Goal: Task Accomplishment & Management: Complete application form

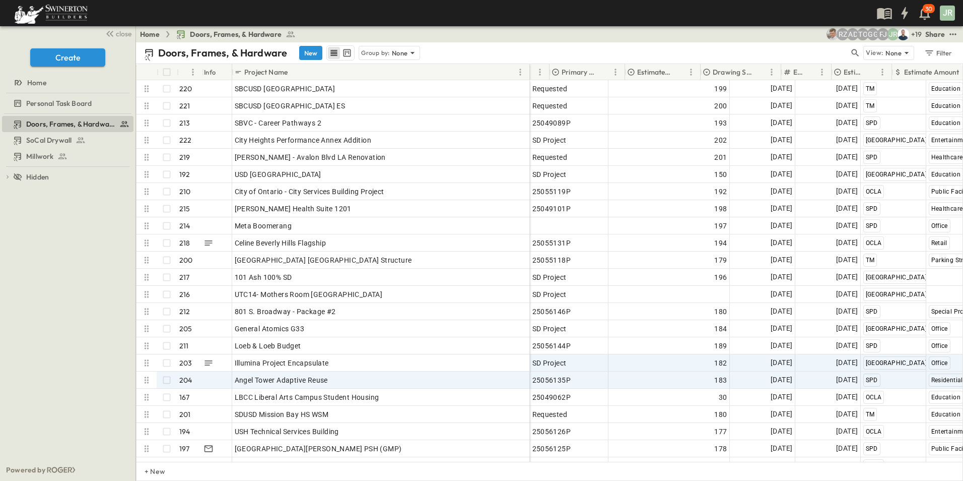
scroll to position [0, 377]
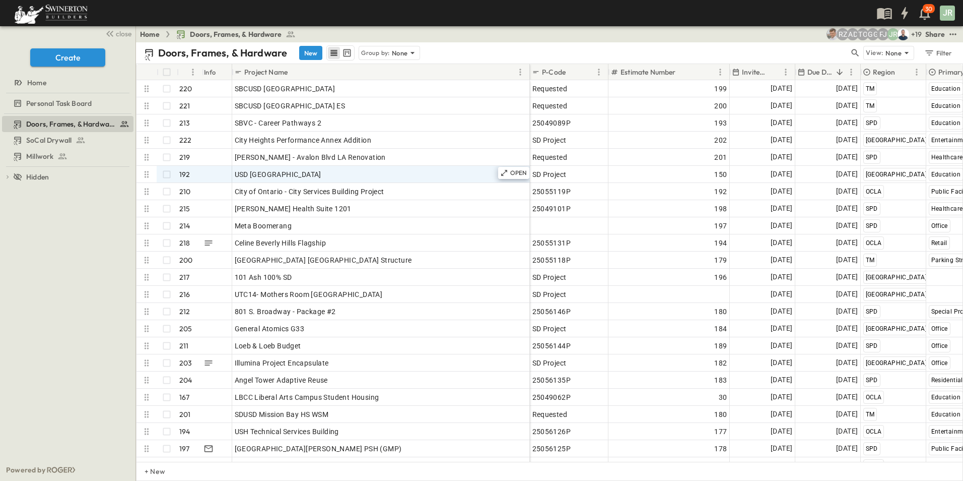
drag, startPoint x: 308, startPoint y: 49, endPoint x: 367, endPoint y: 168, distance: 132.5
click at [308, 49] on button "New" at bounding box center [310, 53] width 23 height 14
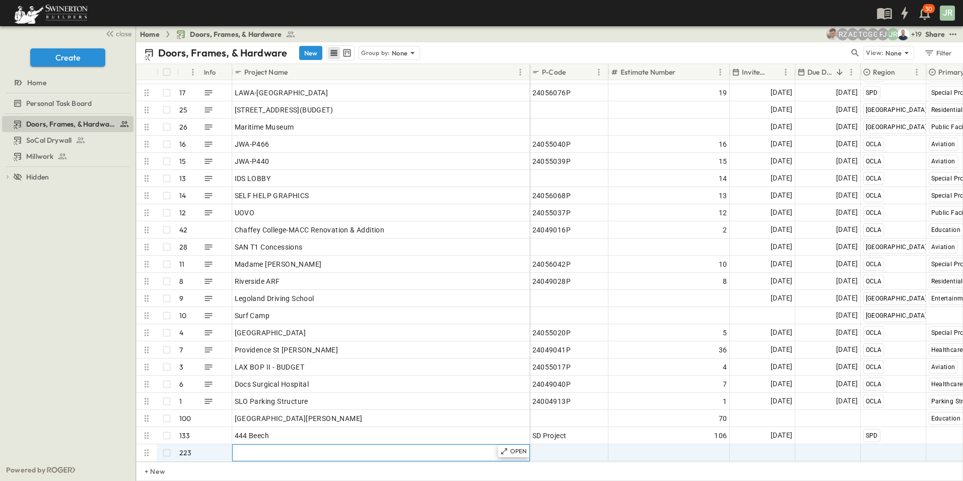
click at [263, 447] on span "Add Name" at bounding box center [252, 452] width 34 height 10
type input "**********"
click at [560, 447] on span "Add P-Code" at bounding box center [551, 452] width 39 height 10
click at [677, 446] on div "Add Number" at bounding box center [669, 452] width 116 height 14
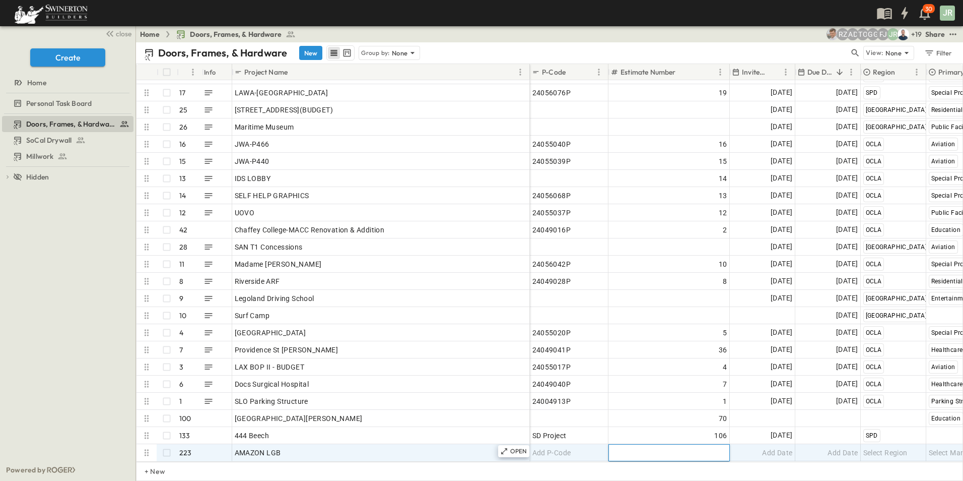
type input "***"
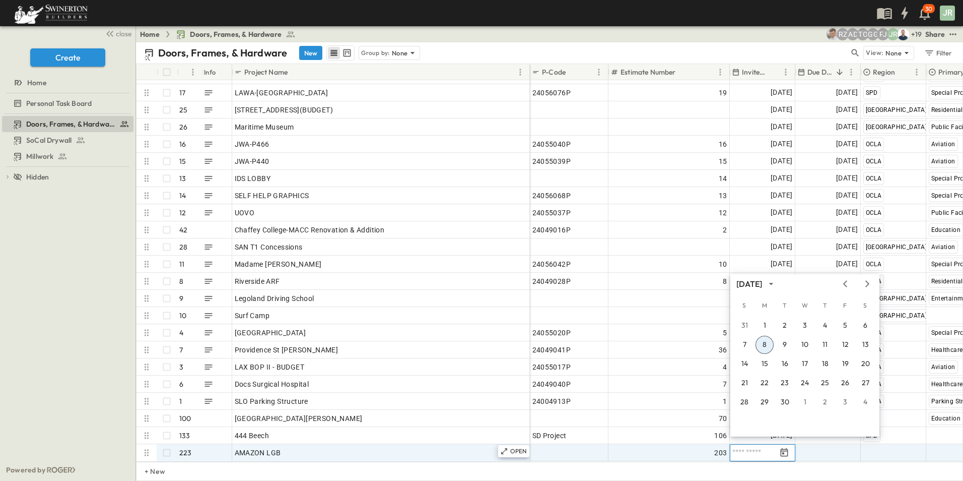
click at [765, 342] on button "8" at bounding box center [765, 344] width 18 height 18
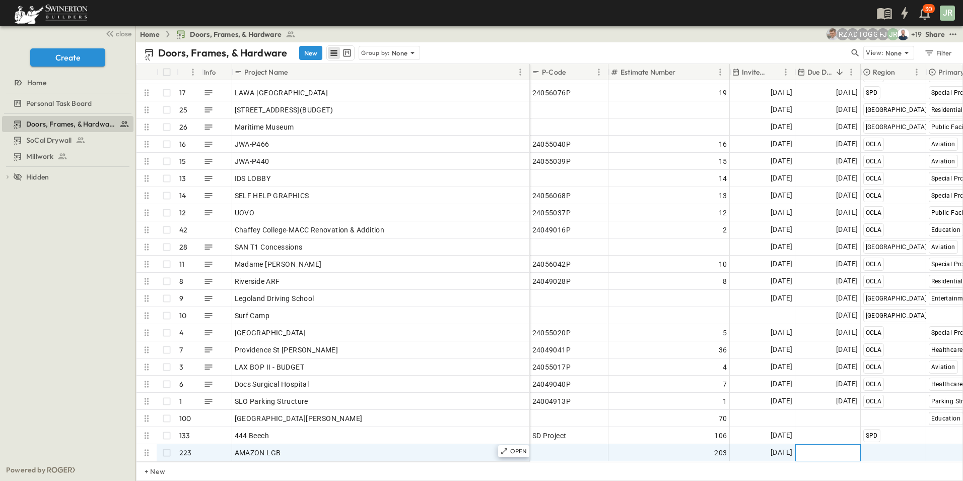
click at [830, 447] on span "Add Date" at bounding box center [843, 452] width 30 height 10
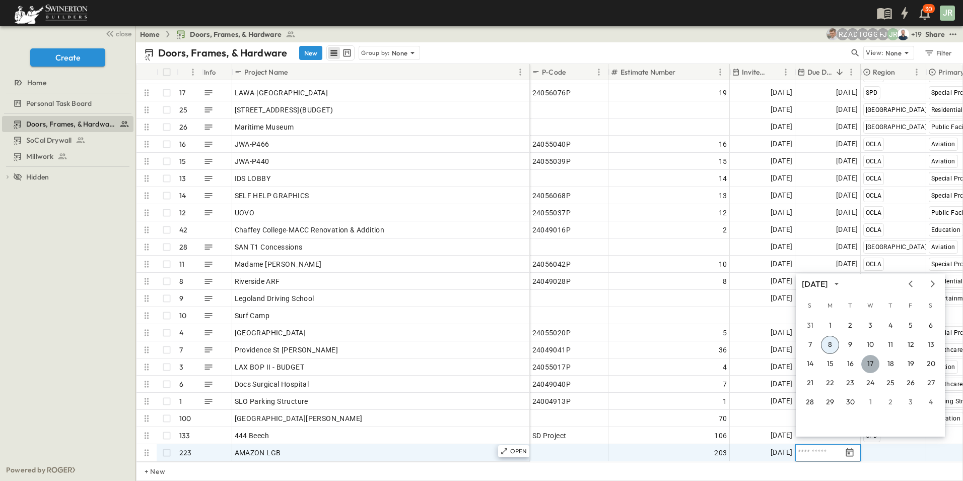
click at [873, 360] on button "17" at bounding box center [870, 364] width 18 height 18
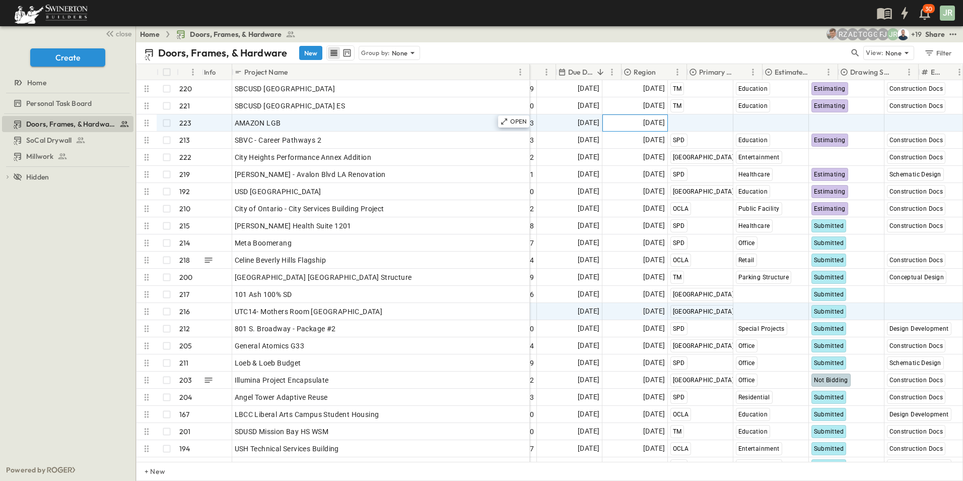
scroll to position [0, 239]
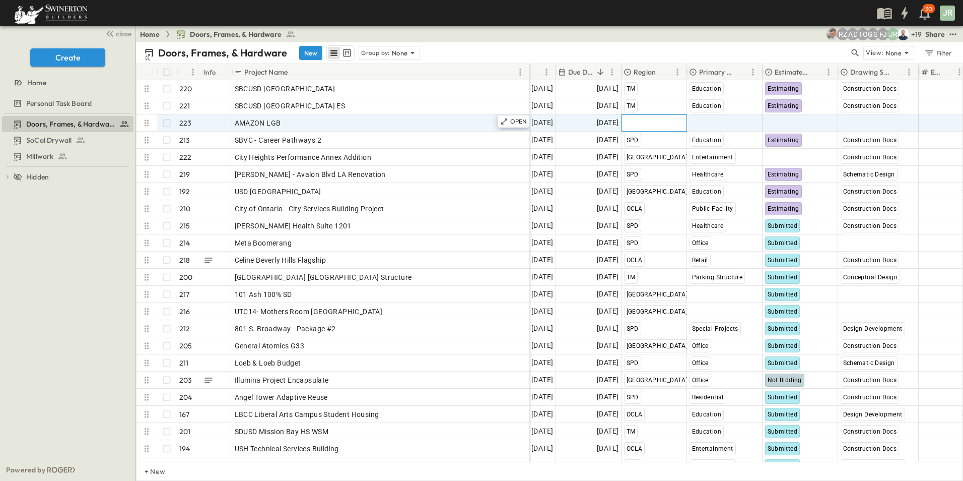
click at [652, 124] on span "Select Region" at bounding box center [646, 123] width 44 height 10
click at [638, 170] on span "SPD" at bounding box center [632, 172] width 12 height 8
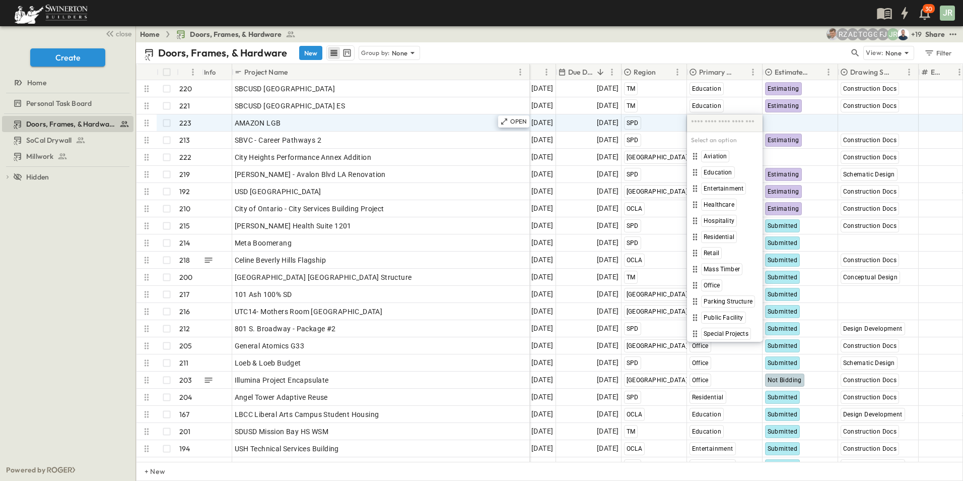
click at [475, 21] on div "30 JR" at bounding box center [480, 13] width 961 height 26
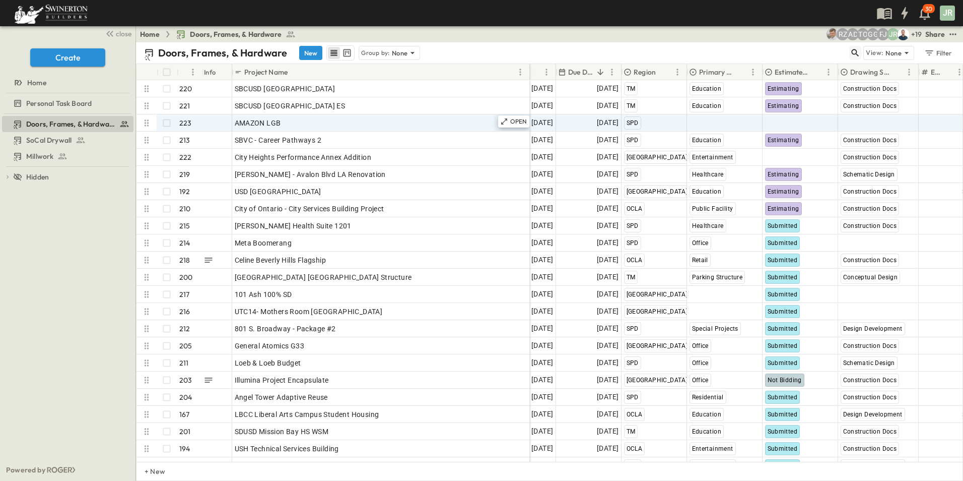
click at [856, 53] on icon "button" at bounding box center [855, 53] width 10 height 10
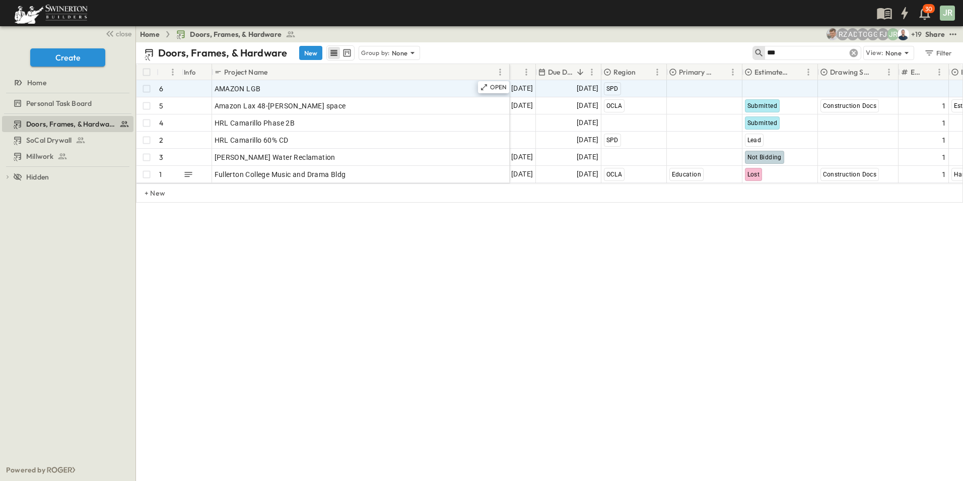
type input "***"
click at [853, 49] on icon at bounding box center [854, 53] width 9 height 9
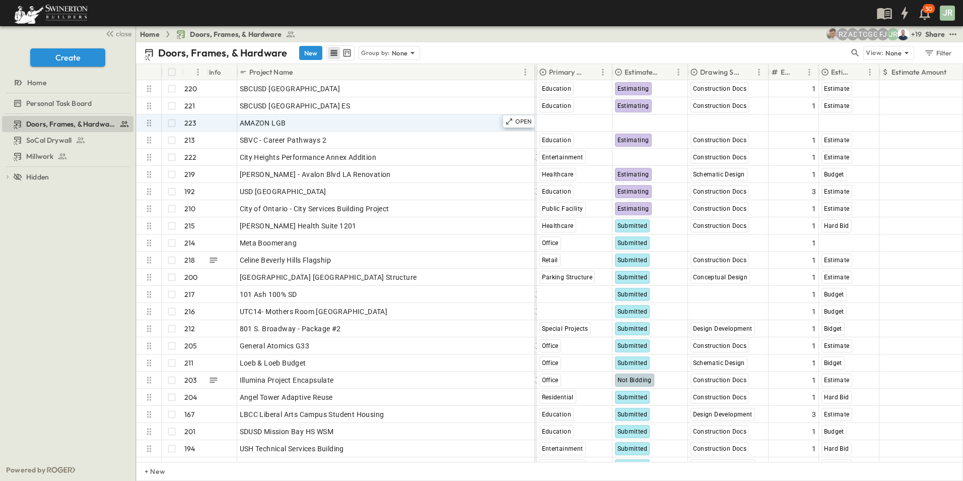
scroll to position [0, 396]
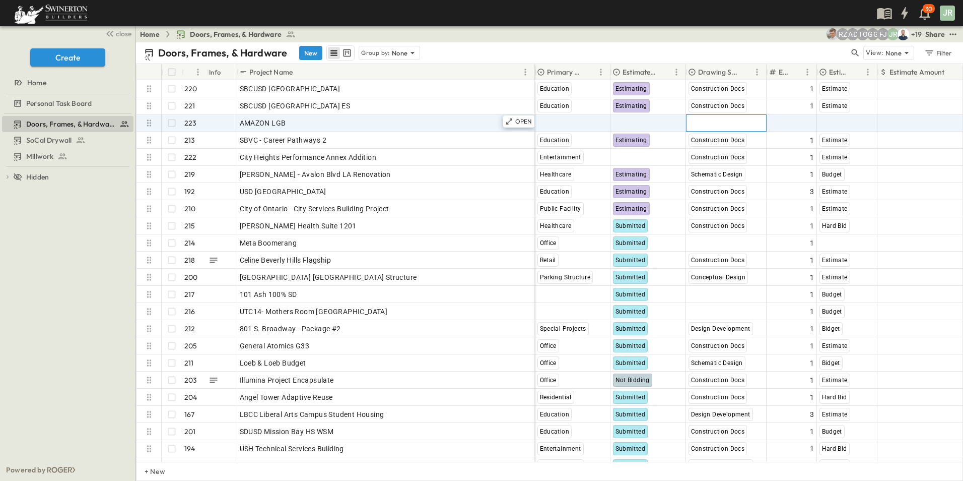
click at [735, 122] on div "Select Status" at bounding box center [727, 123] width 80 height 16
click at [722, 172] on span "Design Development" at bounding box center [731, 172] width 57 height 8
click at [803, 125] on span "Add Round #" at bounding box center [792, 123] width 43 height 10
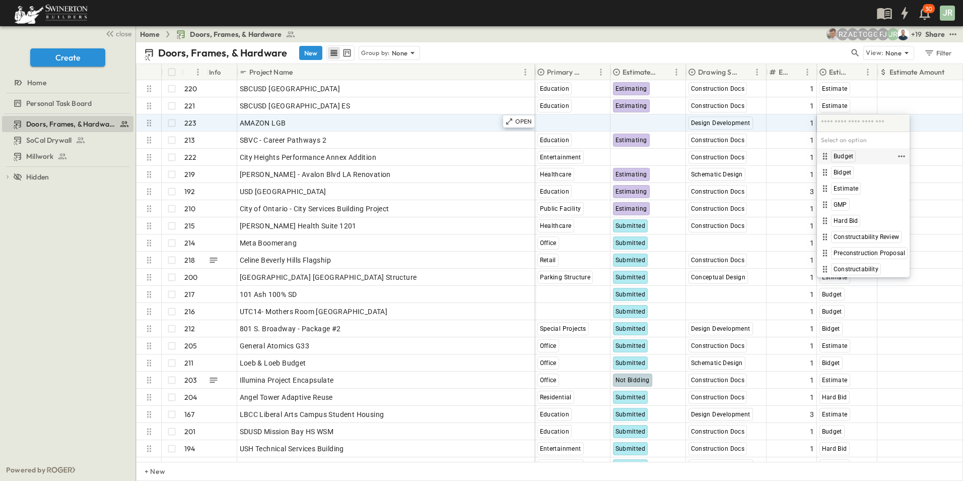
click at [848, 155] on span "Budget" at bounding box center [844, 156] width 20 height 8
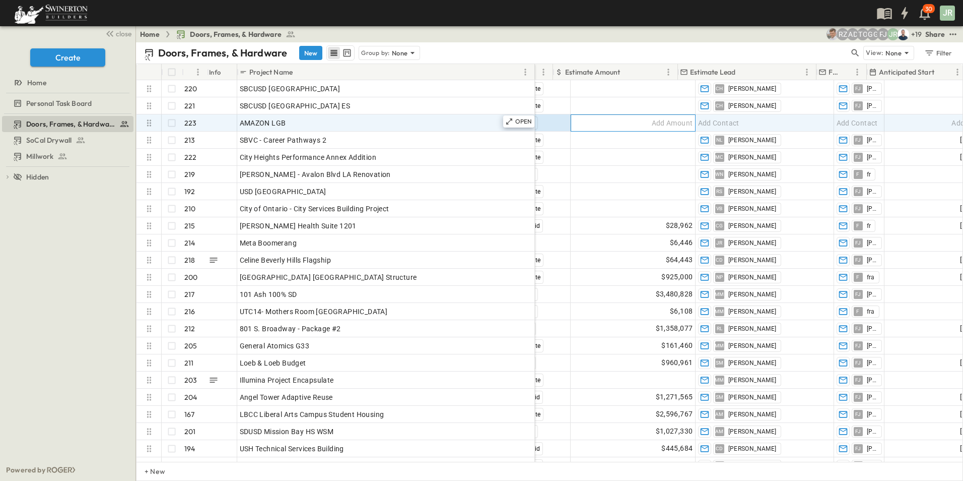
scroll to position [0, 749]
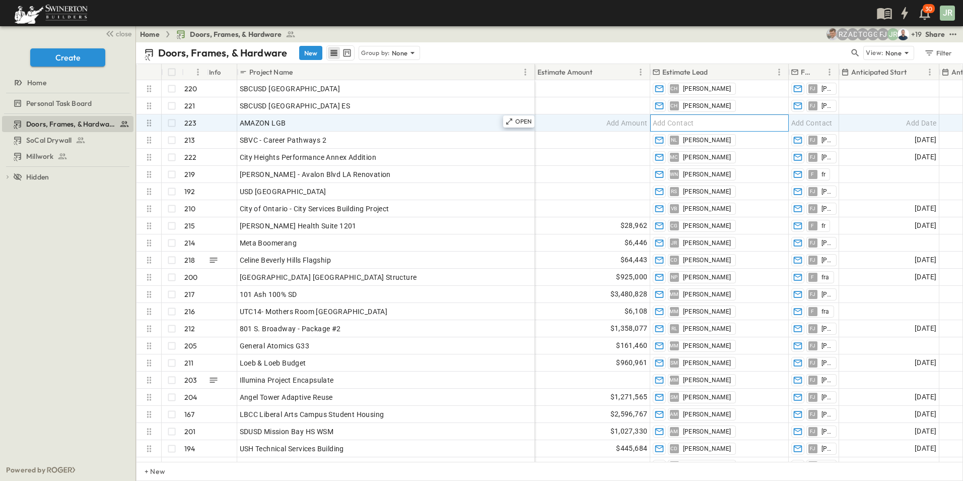
click at [708, 121] on div "Add Contact" at bounding box center [720, 123] width 138 height 16
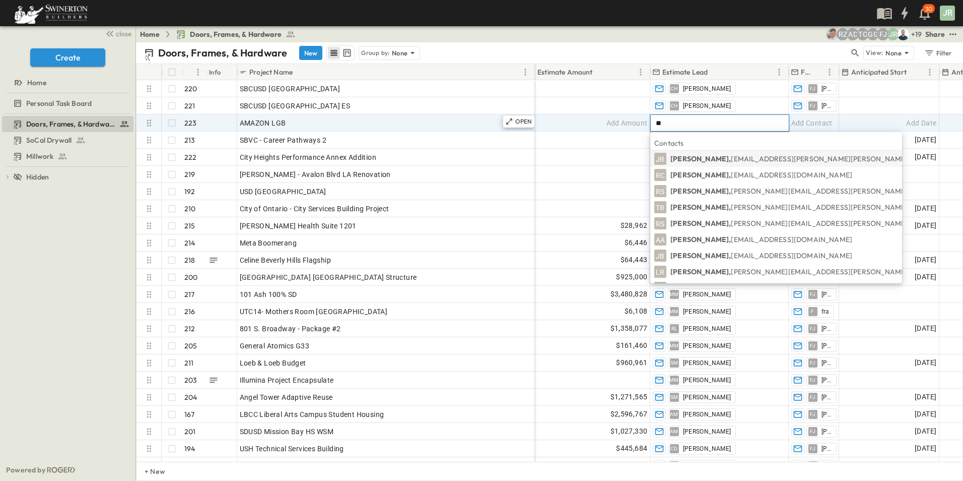
type input "***"
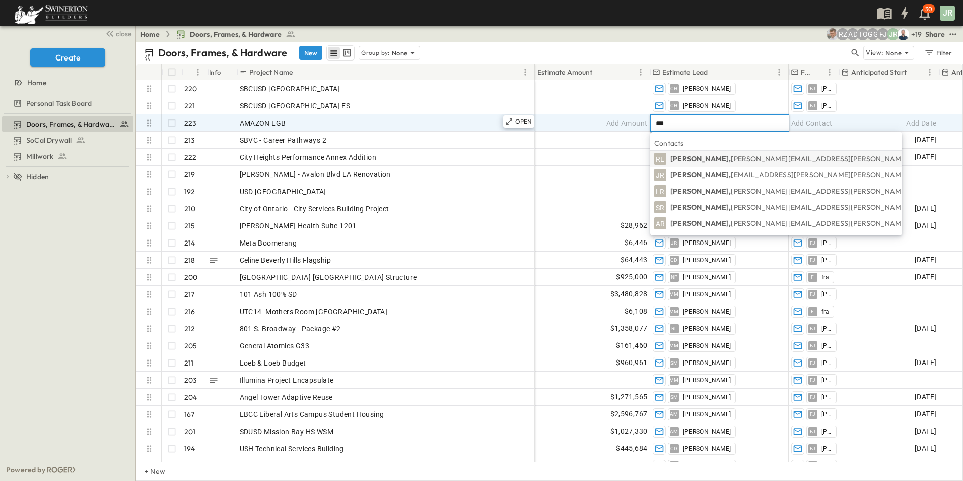
click at [662, 159] on span "RL" at bounding box center [660, 159] width 9 height 1
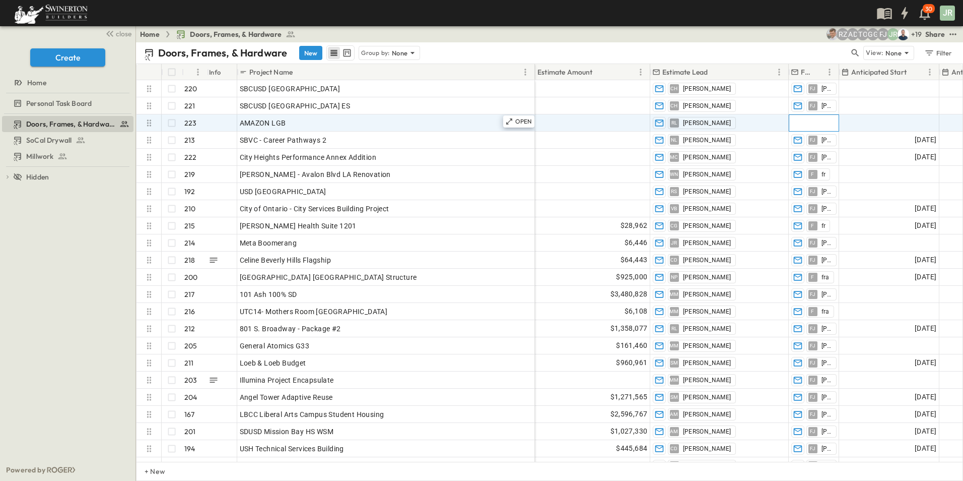
click at [814, 122] on span "Add Contact" at bounding box center [811, 123] width 41 height 10
type input "*"
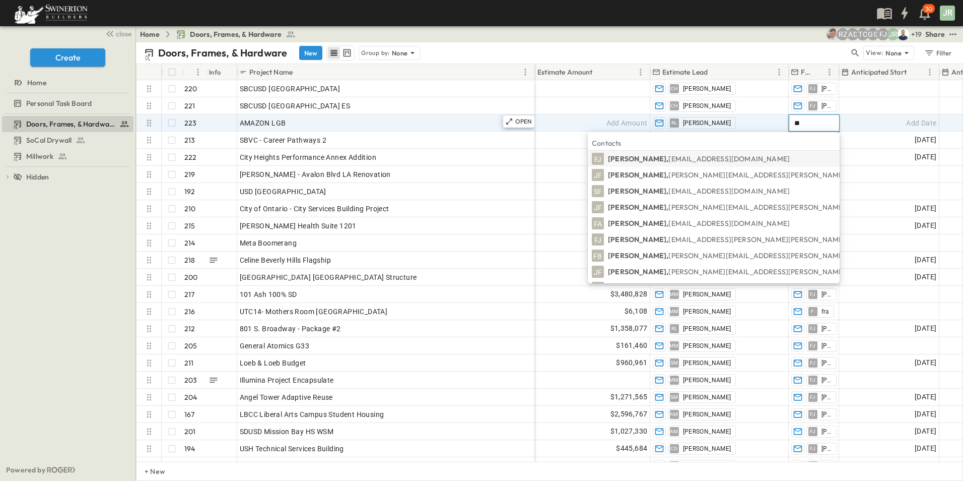
type input "**"
click at [602, 159] on span "FJ" at bounding box center [598, 159] width 8 height 1
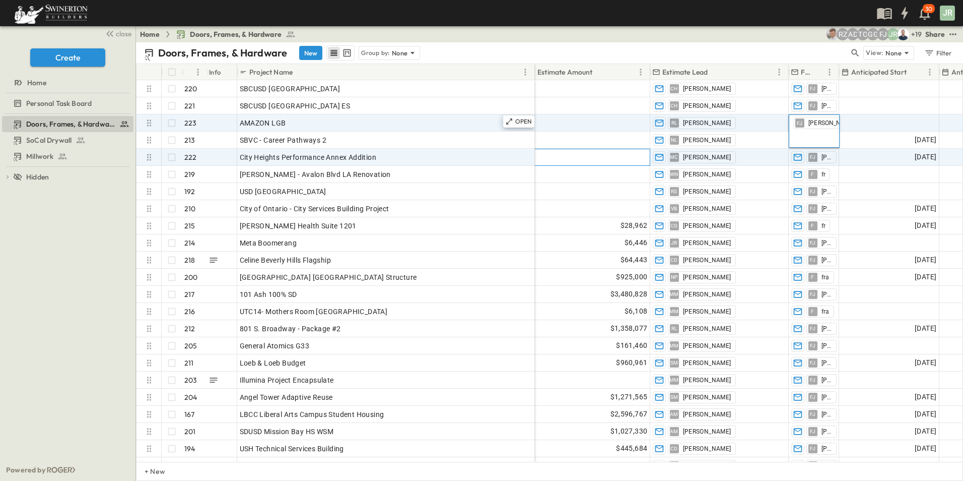
click at [640, 160] on span "Add Amount" at bounding box center [626, 157] width 41 height 10
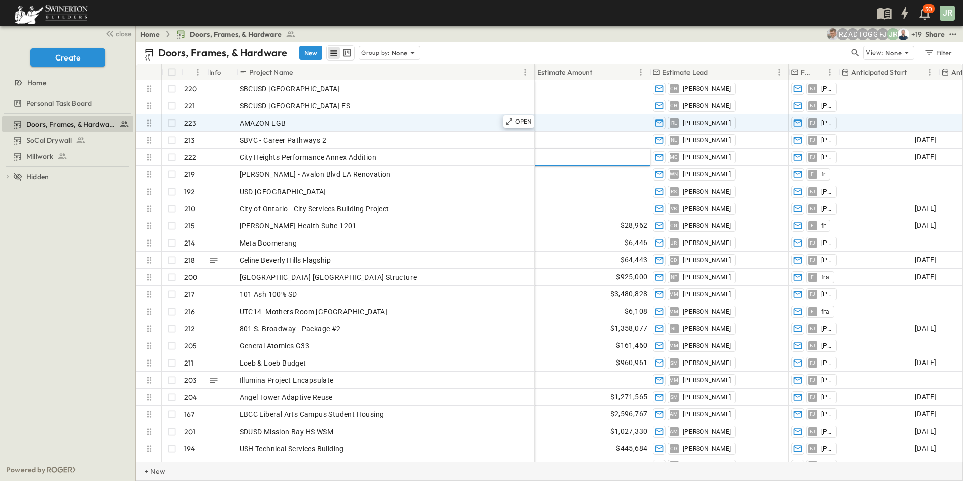
click at [647, 476] on div "+ New" at bounding box center [549, 470] width 827 height 19
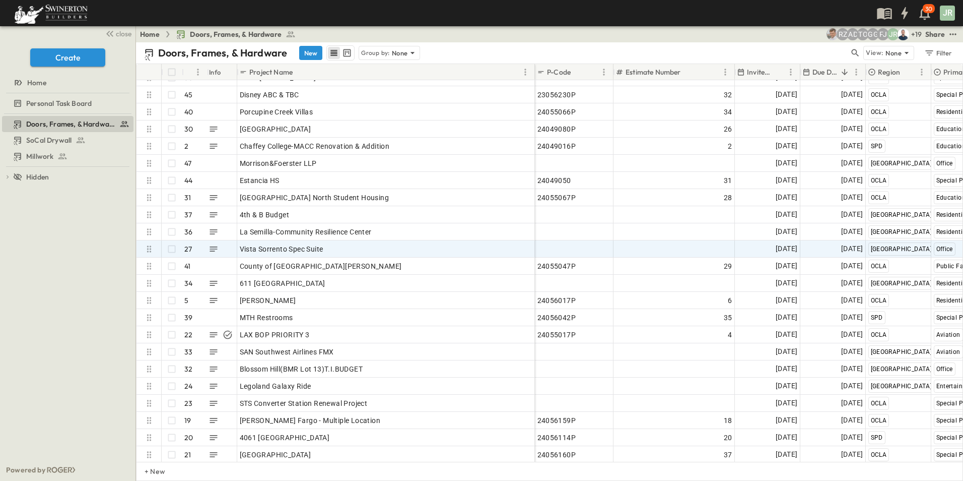
scroll to position [2657, 0]
